Goal: Transaction & Acquisition: Purchase product/service

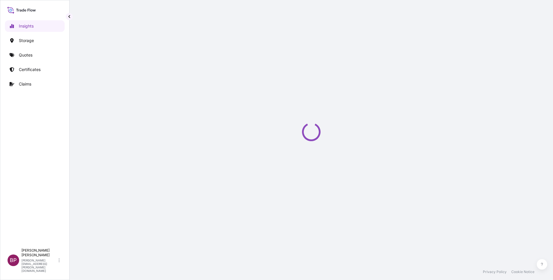
select select "2025"
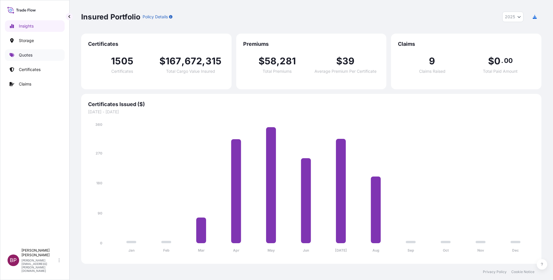
click at [27, 57] on p "Quotes" at bounding box center [26, 55] width 14 height 6
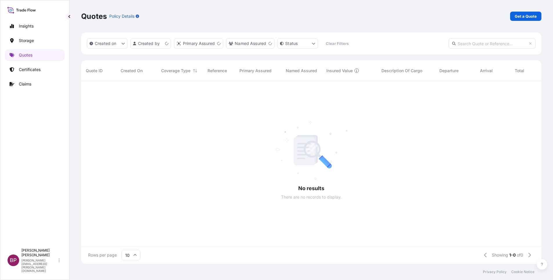
scroll to position [7, 7]
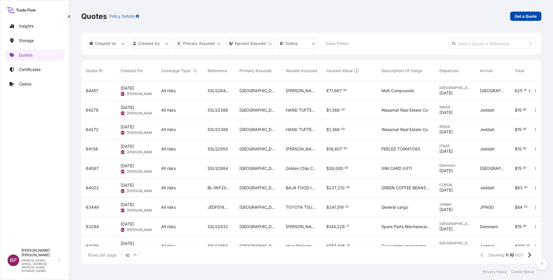
click at [533, 17] on p "Get a Quote" at bounding box center [526, 16] width 22 height 6
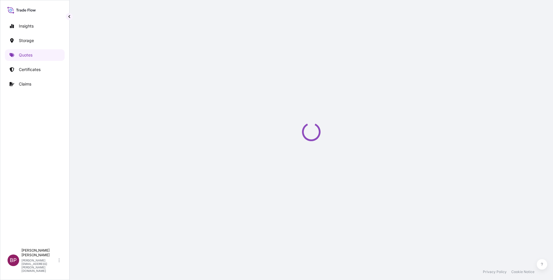
select select "Water"
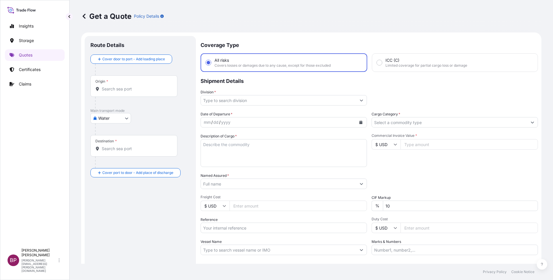
scroll to position [9, 0]
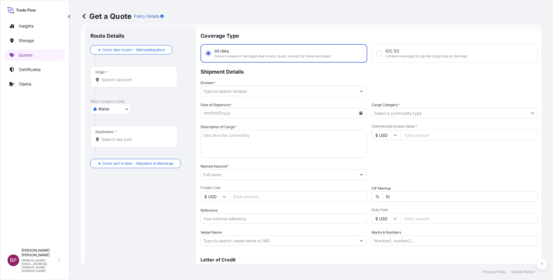
click at [531, 114] on icon "Show suggestions" at bounding box center [532, 112] width 3 height 3
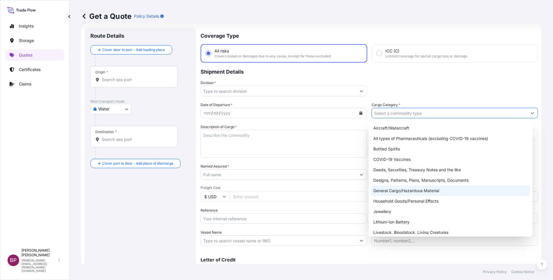
click at [417, 189] on div "General Cargo/Hazardous Material" at bounding box center [450, 191] width 159 height 10
type input "General Cargo/Hazardous Material"
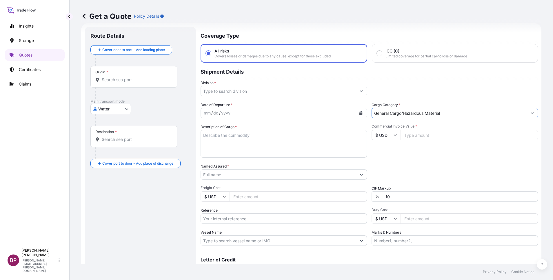
click at [357, 91] on button "Show suggestions" at bounding box center [362, 91] width 10 height 10
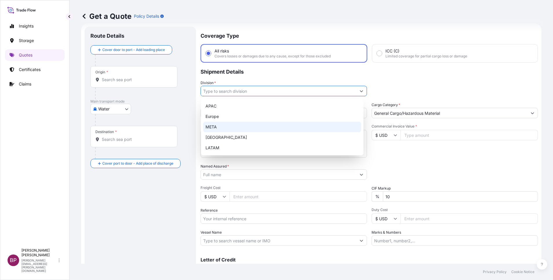
click at [256, 124] on div "META" at bounding box center [282, 127] width 158 height 10
type input "META"
click at [225, 126] on div "META" at bounding box center [282, 127] width 158 height 10
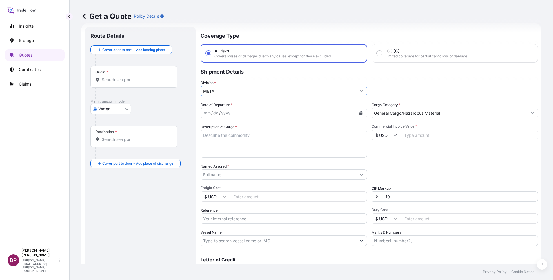
click at [243, 150] on textarea "Description of Cargo *" at bounding box center [284, 144] width 167 height 28
paste textarea "extruded corn puffs HS code 19059055"
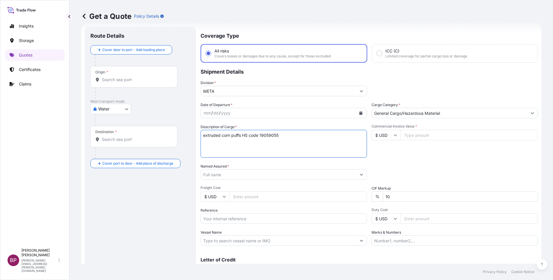
type textarea "extruded corn puffs HS code 19059055"
click at [421, 139] on input "Commercial Invoice Value *" at bounding box center [469, 135] width 137 height 10
paste input "7022.8"
type input "7022.8"
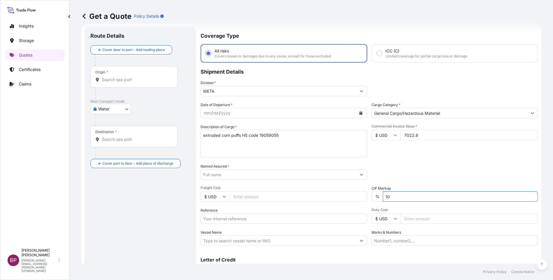
drag, startPoint x: 394, startPoint y: 198, endPoint x: 344, endPoint y: 198, distance: 49.3
click at [349, 198] on div "Date of Departure * mm / dd / yyyy Cargo Category * General Cargo/Hazardous Mat…" at bounding box center [370, 174] width 338 height 144
type input "0"
click at [360, 113] on icon "Calendar" at bounding box center [361, 112] width 3 height 3
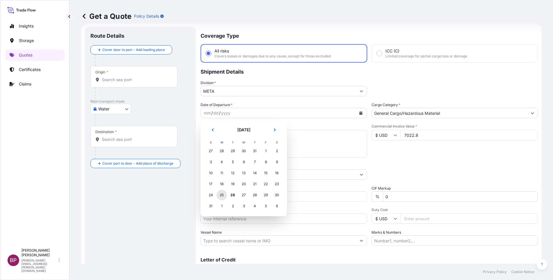
click at [221, 195] on div "25" at bounding box center [222, 195] width 10 height 10
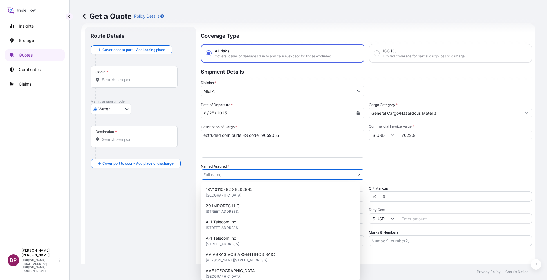
click at [234, 175] on input "Named Assured *" at bounding box center [277, 174] width 152 height 10
paste input "LULU SAUDI HYPERMARKETS LLC"
type input "LULU SAUDI HYPERMARKETS LLC"
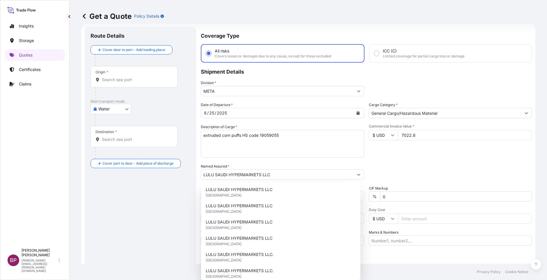
click at [396, 161] on div "Date of Departure * 8 / 25 / 2025 Cargo Category * General Cargo/Hazardous Mate…" at bounding box center [366, 174] width 331 height 144
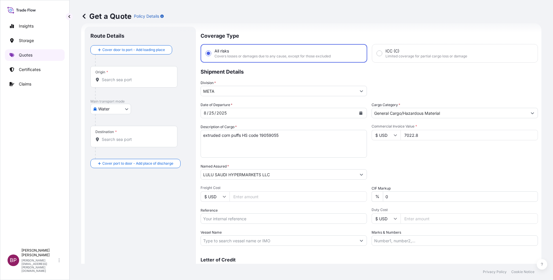
click at [28, 57] on p "Quotes" at bounding box center [26, 55] width 14 height 6
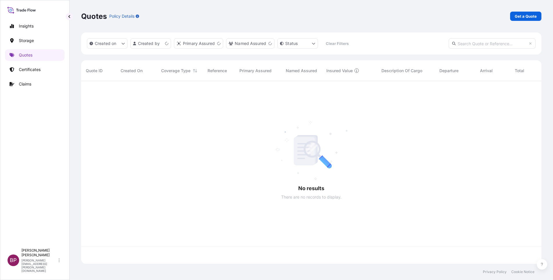
scroll to position [179, 454]
click at [522, 15] on p "Get a Quote" at bounding box center [526, 16] width 22 height 6
select select "Water"
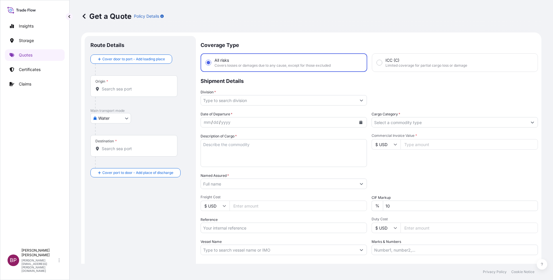
scroll to position [9, 0]
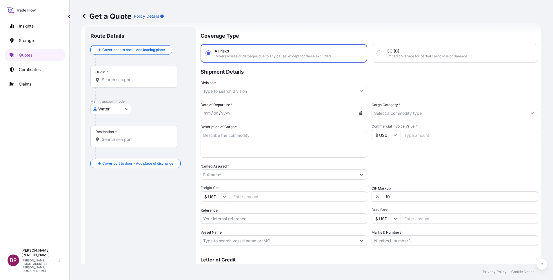
click at [270, 149] on textarea "Description of Cargo *" at bounding box center [284, 144] width 167 height 28
paste textarea "AC SPARES"
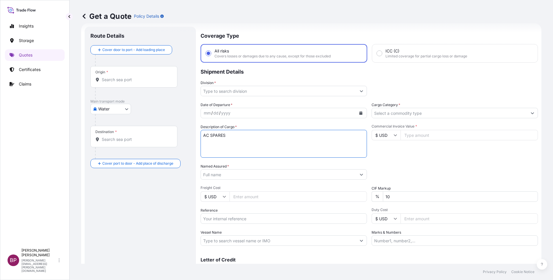
type textarea "AC SPARES"
click at [446, 115] on input "Cargo Category *" at bounding box center [449, 113] width 155 height 10
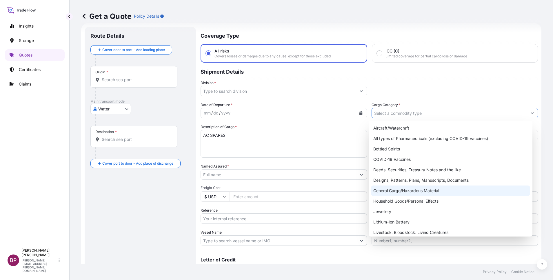
click at [406, 189] on div "General Cargo/Hazardous Material" at bounding box center [450, 191] width 159 height 10
type input "General Cargo/Hazardous Material"
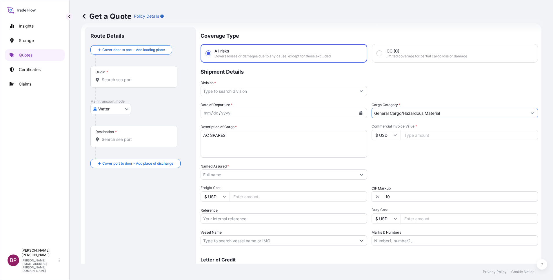
click at [360, 91] on icon "Show suggestions" at bounding box center [361, 90] width 3 height 3
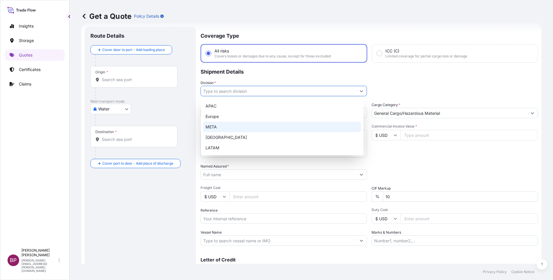
click at [260, 126] on div "META" at bounding box center [282, 127] width 158 height 10
type input "META"
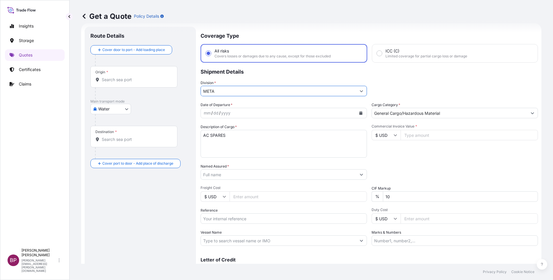
click at [432, 133] on input "Commercial Invoice Value *" at bounding box center [469, 135] width 137 height 10
paste input "23054.37"
type input "23054.37"
drag, startPoint x: 402, startPoint y: 198, endPoint x: 316, endPoint y: 192, distance: 86.3
click at [328, 192] on div "Date of Departure * mm / dd / yyyy Cargo Category * General Cargo/Hazardous Mat…" at bounding box center [370, 174] width 338 height 144
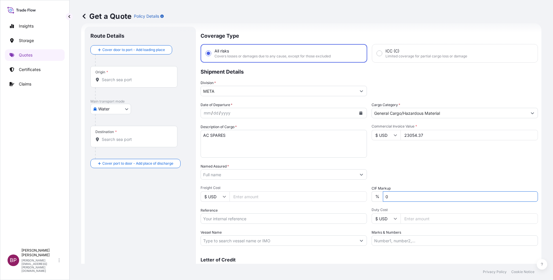
type input "0"
click at [408, 165] on div "Packing Category Type to search a container mode Please select a primary mode o…" at bounding box center [455, 172] width 167 height 16
click at [242, 176] on input "Named Assured *" at bounding box center [277, 174] width 152 height 10
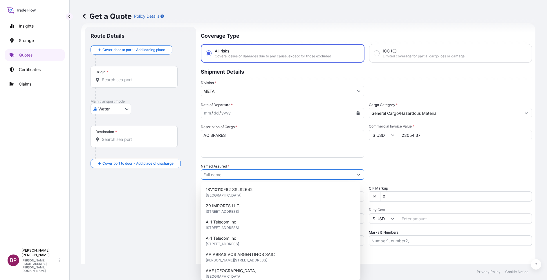
paste input "DALLAH TRANE MANUFACTURING"
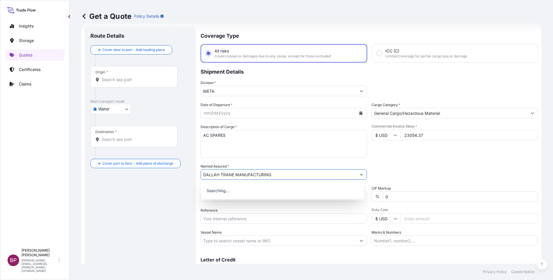
type input "DALLAH TRANE MANUFACTURING"
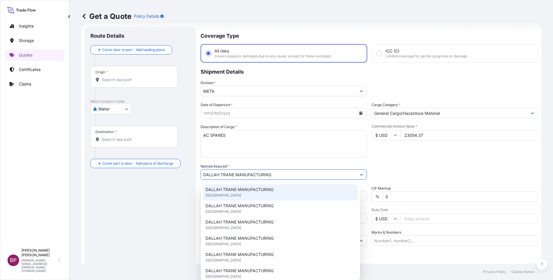
click at [372, 153] on div "Commercial Invoice Value * $ USD 23054.37" at bounding box center [455, 141] width 167 height 34
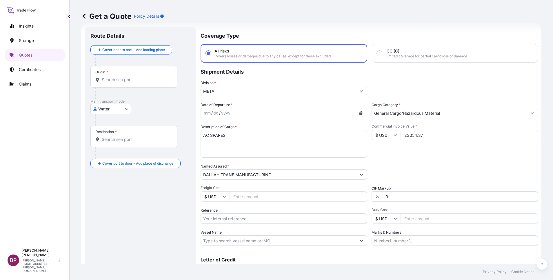
click at [360, 113] on icon "Calendar" at bounding box center [361, 112] width 3 height 3
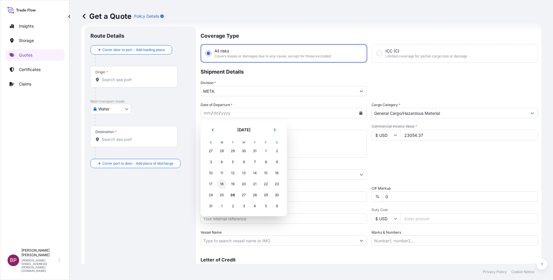
click at [220, 184] on div "18" at bounding box center [222, 184] width 10 height 10
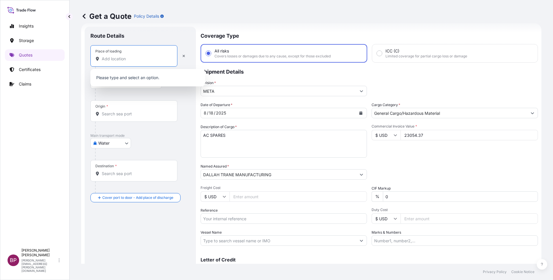
click at [133, 58] on input "Place of loading" at bounding box center [136, 59] width 68 height 6
paste input "PORTKLANG"
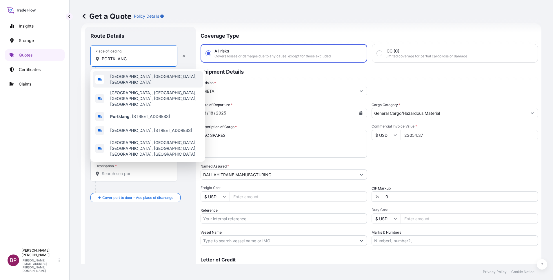
click at [143, 79] on span "Port Klang, Selangor, Malaysia" at bounding box center [155, 80] width 91 height 12
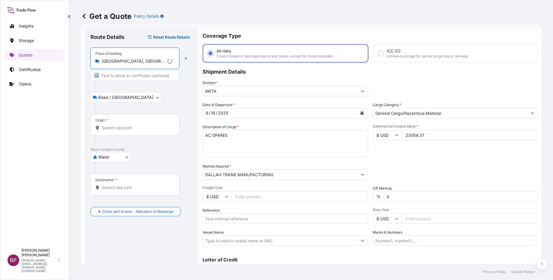
type input "Port Klang, Selangor, Malaysia"
click at [136, 128] on input "Origin *" at bounding box center [137, 128] width 70 height 6
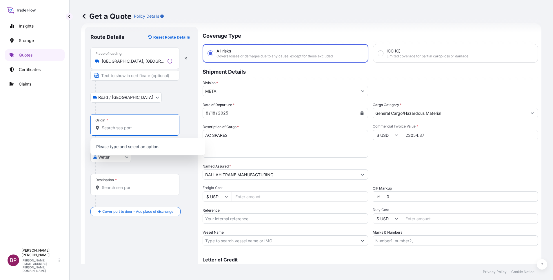
paste input "PORTKLANG"
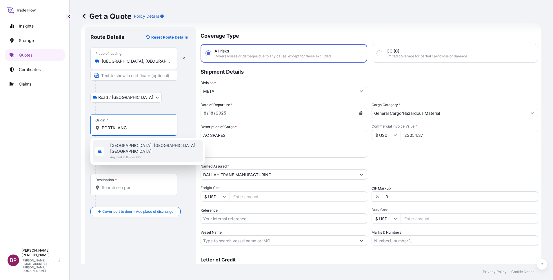
click at [147, 154] on span "Any port in this location" at bounding box center [155, 157] width 91 height 6
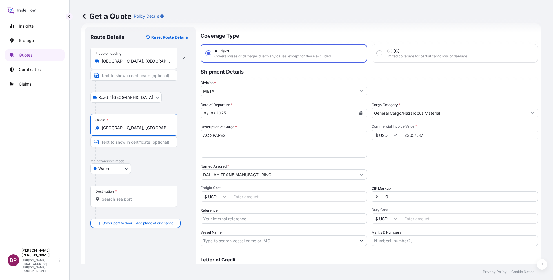
type input "Port Klang, Selangor, Malaysia"
click at [133, 202] on input "Destination *" at bounding box center [136, 199] width 68 height 6
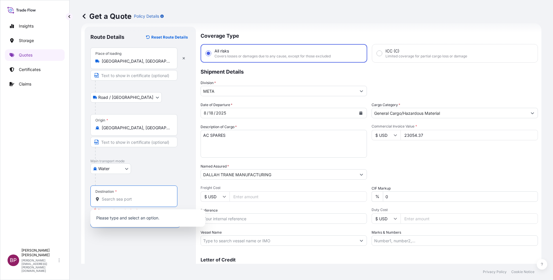
paste input "JEDDAH"
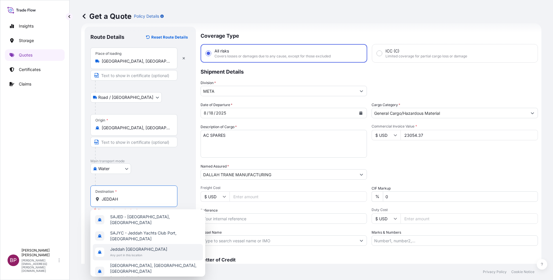
click at [138, 253] on span "Any port in this location" at bounding box center [138, 255] width 57 height 6
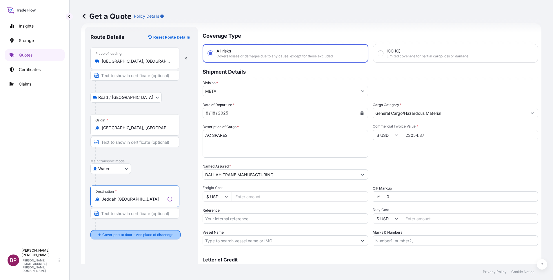
type input "Jeddah Saudi Arabia"
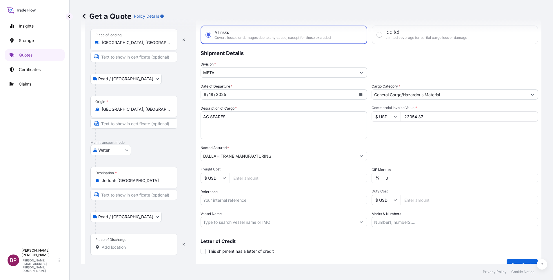
scroll to position [38, 0]
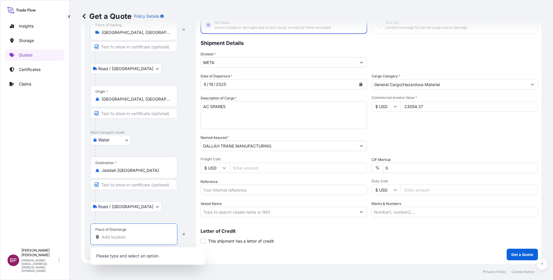
click at [128, 237] on input "Place of Discharge" at bounding box center [136, 237] width 68 height 6
paste input "JEDDAH"
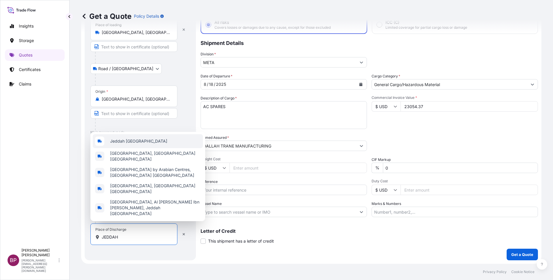
click at [146, 144] on span "Jeddah Saudi Arabia" at bounding box center [138, 141] width 57 height 6
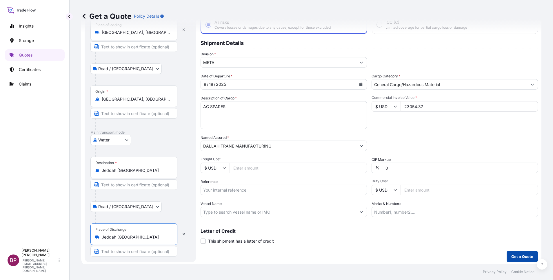
type input "Jeddah Saudi Arabia"
click at [522, 257] on p "Get a Quote" at bounding box center [523, 257] width 22 height 6
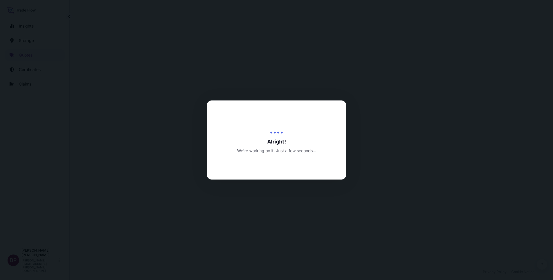
select select "Road / Inland"
select select "Water"
select select "Road / Inland"
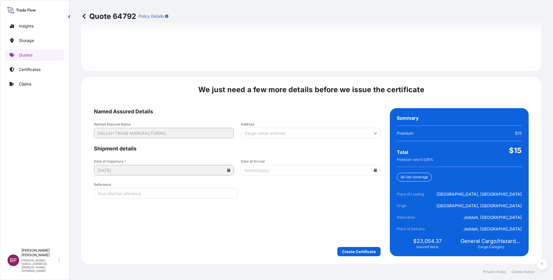
scroll to position [860, 0]
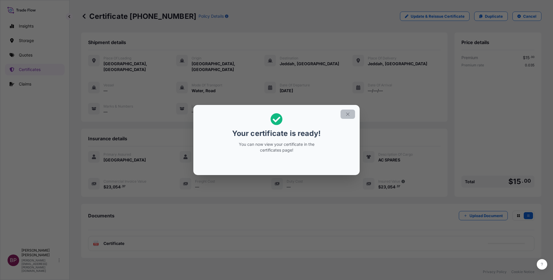
click at [345, 114] on button "button" at bounding box center [348, 114] width 15 height 9
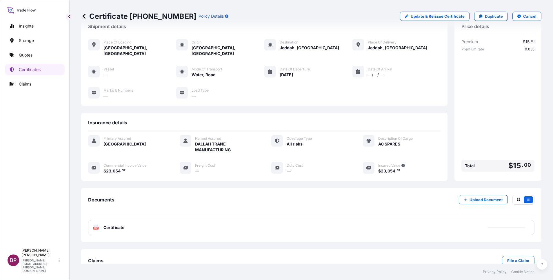
scroll to position [25, 0]
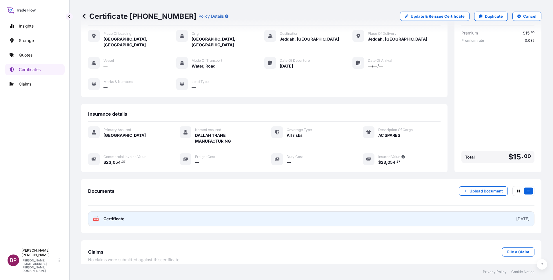
click at [116, 216] on span "Certificate" at bounding box center [114, 219] width 21 height 6
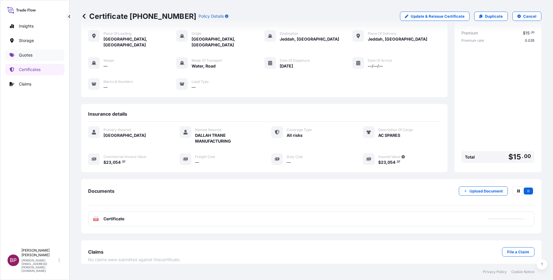
click at [32, 57] on link "Quotes" at bounding box center [35, 55] width 60 height 12
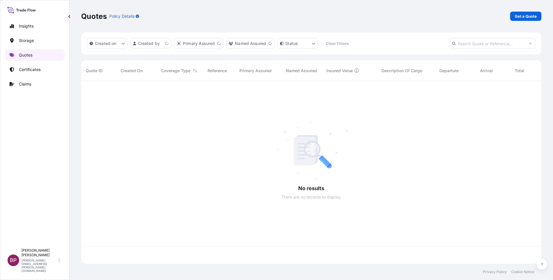
scroll to position [179, 454]
click at [520, 15] on p "Get a Quote" at bounding box center [526, 16] width 22 height 6
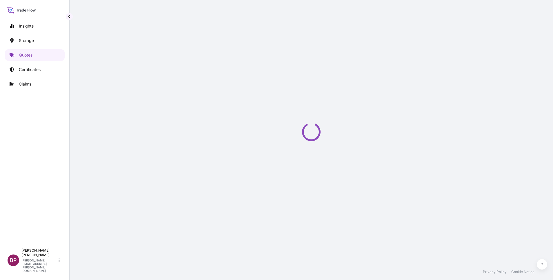
select select "Water"
